Goal: Task Accomplishment & Management: Manage account settings

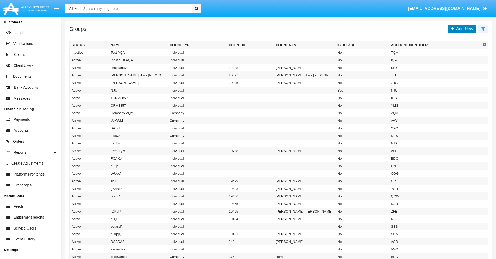
click at [464, 29] on span "Add New" at bounding box center [463, 29] width 19 height 4
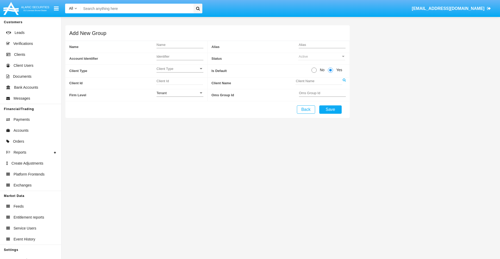
click at [321, 70] on span "No" at bounding box center [321, 69] width 9 height 5
click at [314, 73] on input "No" at bounding box center [314, 73] width 0 height 0
radio input "true"
type input "vOafc"
type input "X"
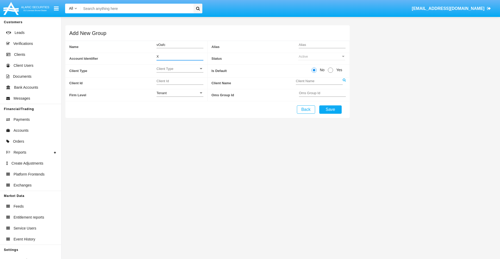
click at [180, 69] on span "Client Type" at bounding box center [178, 68] width 42 height 4
click at [180, 71] on span "Individual" at bounding box center [180, 71] width 47 height 10
click at [180, 93] on div "Tenant" at bounding box center [178, 93] width 42 height 4
click at [180, 96] on span "Tenant" at bounding box center [180, 96] width 47 height 10
type input "IWDqz"
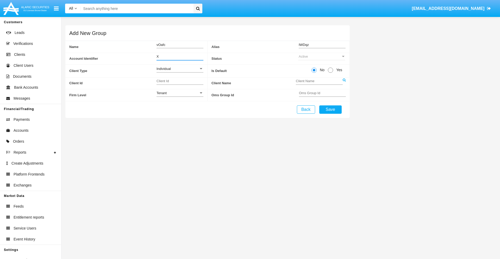
type input "X"
click at [330, 109] on button "Save" at bounding box center [330, 109] width 22 height 8
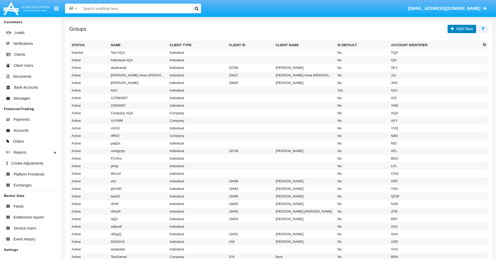
click at [464, 29] on span "Add New" at bounding box center [463, 29] width 19 height 4
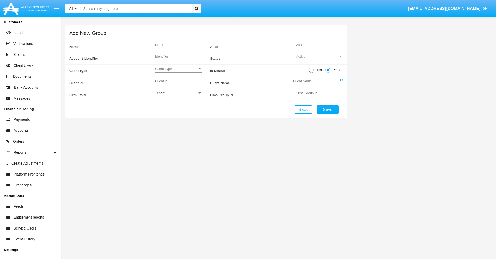
click at [319, 70] on span "No" at bounding box center [318, 69] width 9 height 5
click at [312, 73] on input "No" at bounding box center [311, 73] width 0 height 0
radio input "true"
click at [180, 69] on span "Client Type" at bounding box center [178, 68] width 42 height 4
click at [180, 82] on span "Company" at bounding box center [180, 82] width 47 height 10
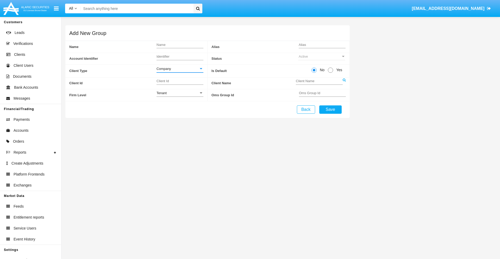
click at [344, 83] on link at bounding box center [344, 83] width 3 height 12
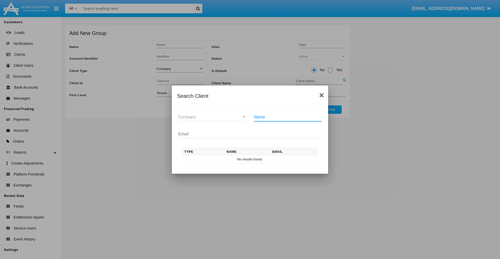
click at [288, 117] on input "Name" at bounding box center [288, 117] width 68 height 5
type input "FlashTurtles"
click at [255, 159] on td "FlashTurtles" at bounding box center [254, 159] width 55 height 8
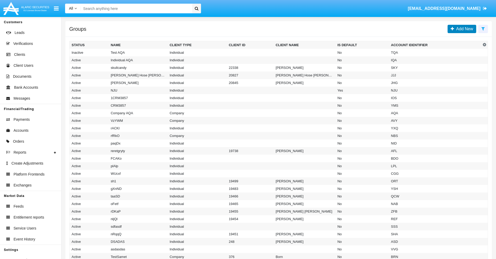
click at [464, 29] on span "Add New" at bounding box center [463, 29] width 19 height 4
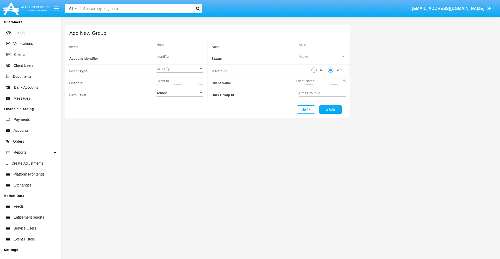
click at [321, 70] on span "No" at bounding box center [321, 69] width 9 height 5
click at [314, 73] on input "No" at bounding box center [314, 73] width 0 height 0
radio input "true"
click at [180, 69] on span "Client Type" at bounding box center [178, 68] width 42 height 4
click at [180, 71] on span "Individual" at bounding box center [180, 71] width 47 height 10
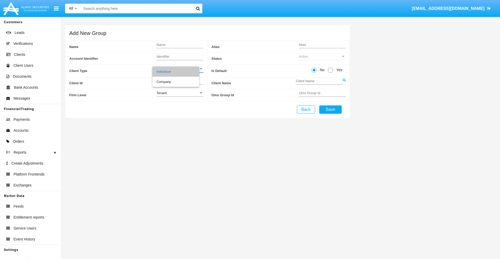
click at [344, 83] on link at bounding box center [344, 83] width 3 height 12
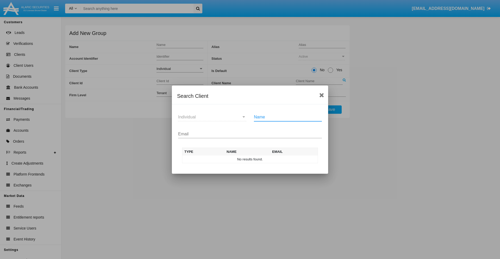
click at [250, 134] on input "Email" at bounding box center [250, 134] width 144 height 5
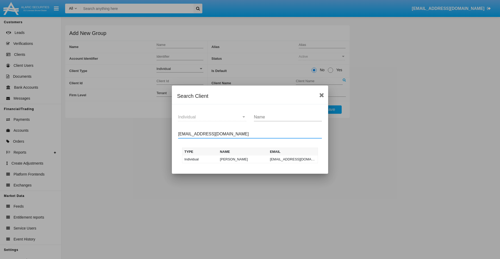
type input "test-user-snake@aqa.com"
click at [293, 159] on td "test-user-snake@aqa.com" at bounding box center [293, 159] width 50 height 8
